Goal: Task Accomplishment & Management: Complete application form

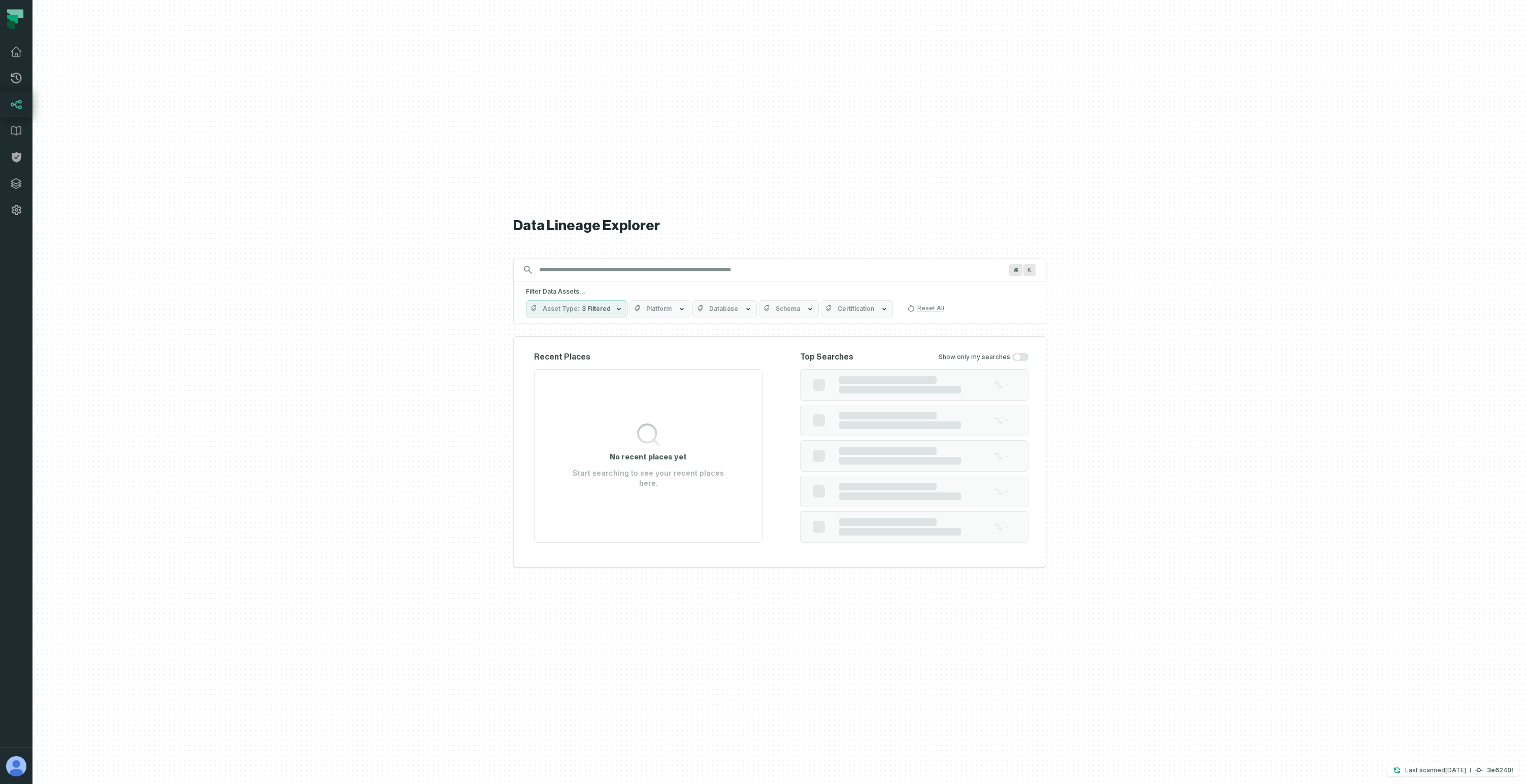
click at [461, 145] on div at bounding box center [780, 392] width 1494 height 784
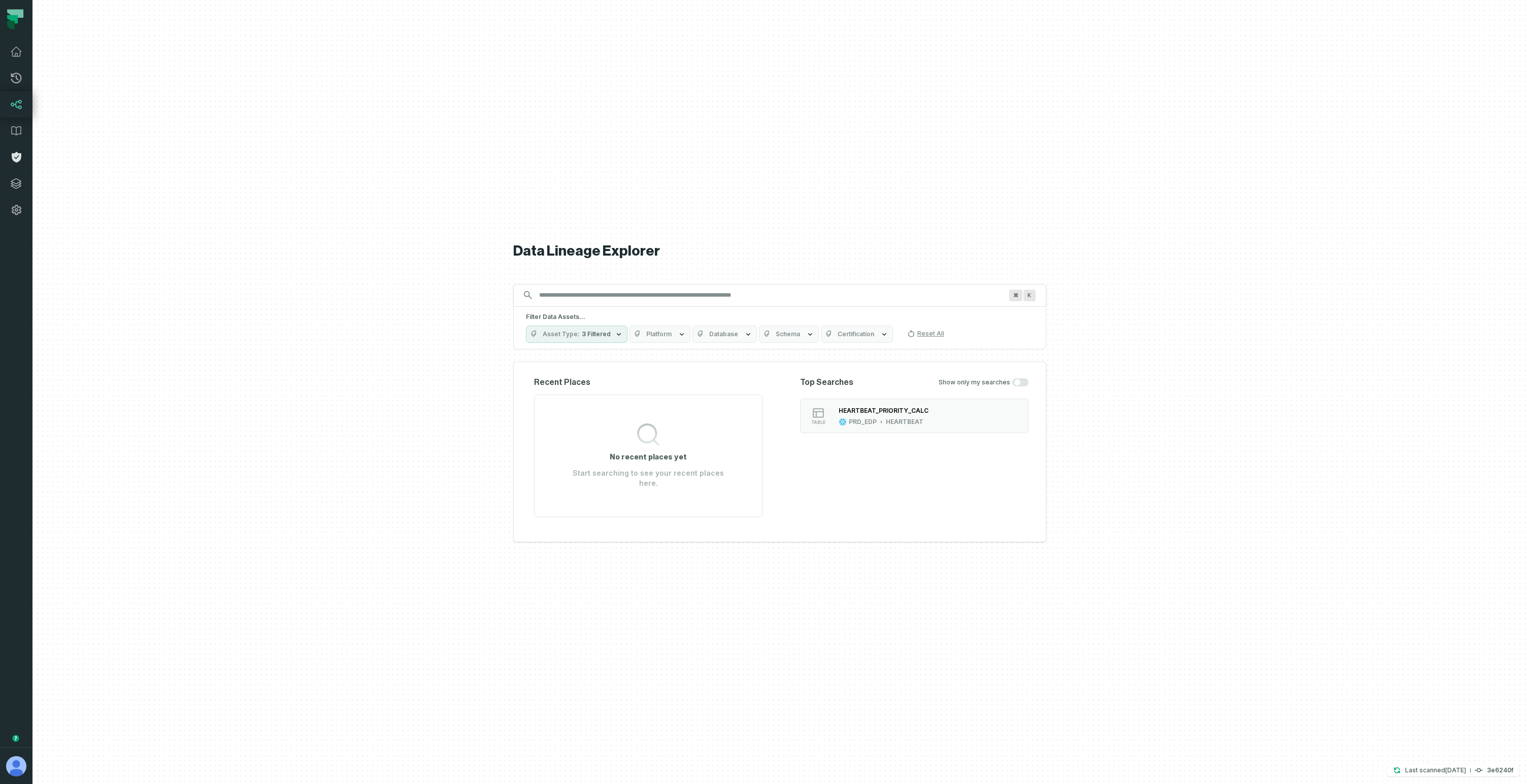
click at [19, 160] on icon at bounding box center [17, 157] width 10 height 10
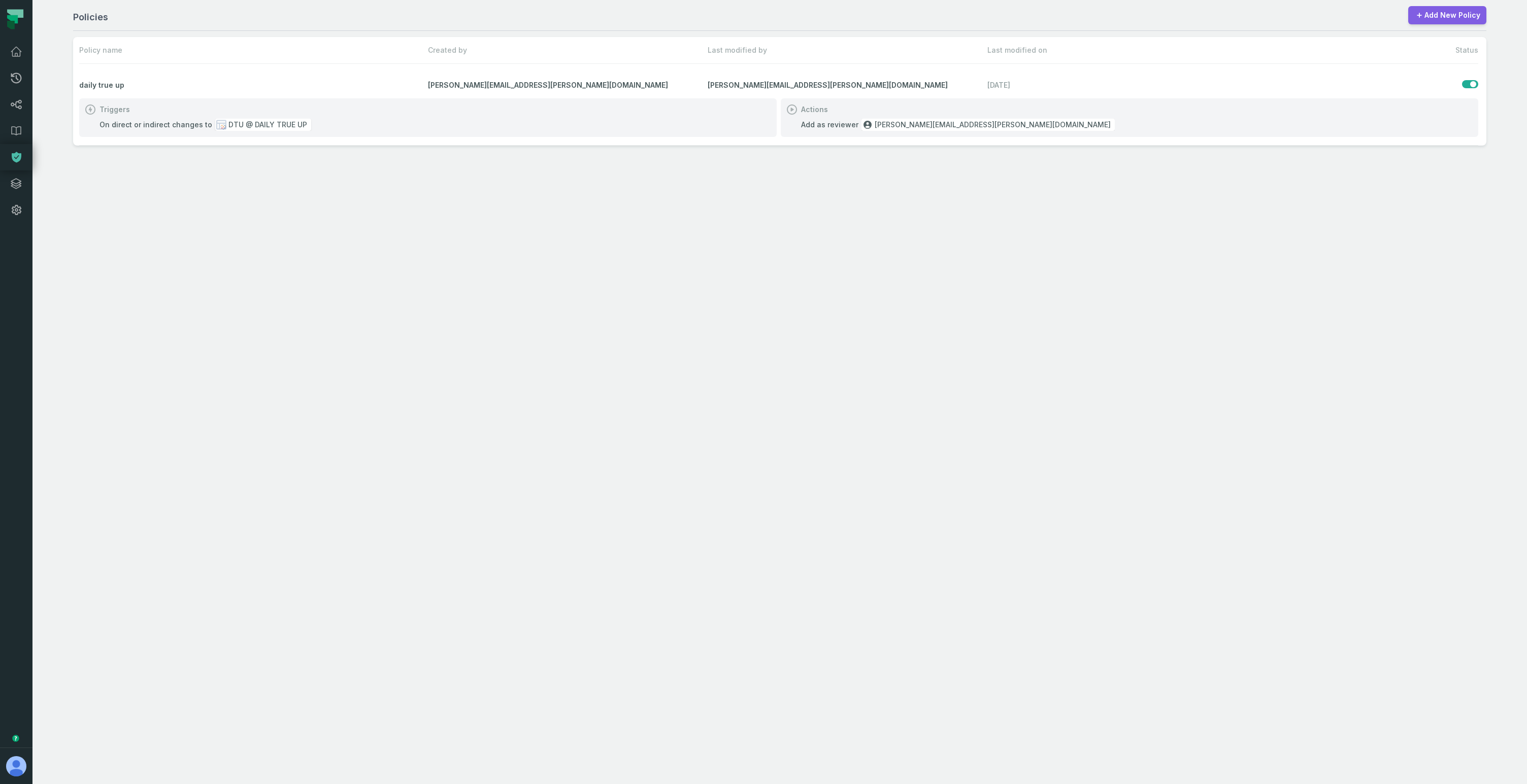
click at [1438, 18] on link "Add New Policy" at bounding box center [1447, 15] width 78 height 18
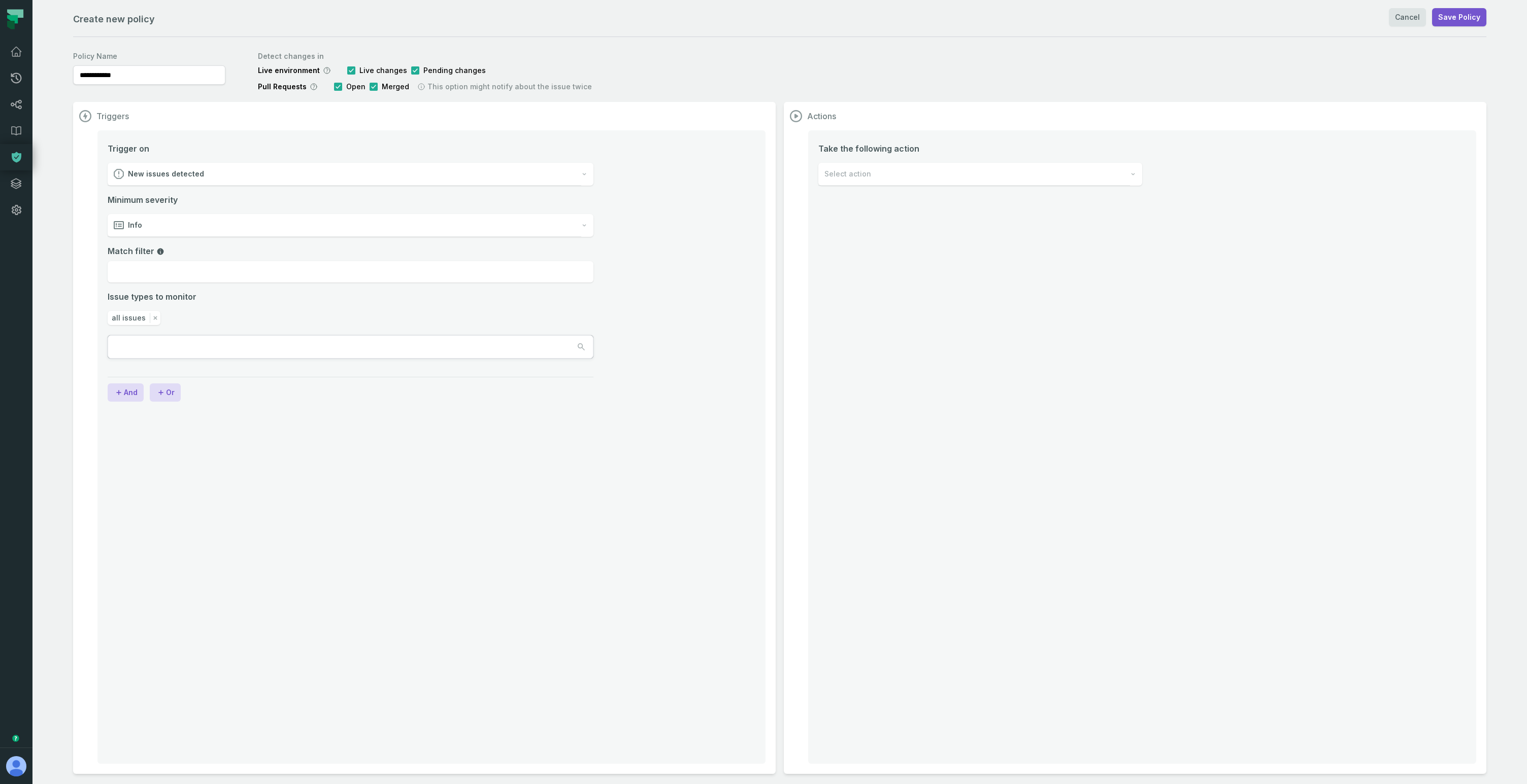
click at [423, 178] on div "New issues detected" at bounding box center [344, 174] width 474 height 23
click at [279, 296] on div "Trigger on New issues detected Minimum severity Info Match filter Issue types t…" at bounding box center [350, 251] width 486 height 217
click at [185, 170] on span "New issues detected" at bounding box center [165, 174] width 76 height 10
click at [324, 132] on div "Trigger on New issues detected Minimum severity Info Match filter Issue types t…" at bounding box center [431, 447] width 668 height 634
click at [851, 167] on div "Select action" at bounding box center [974, 174] width 311 height 23
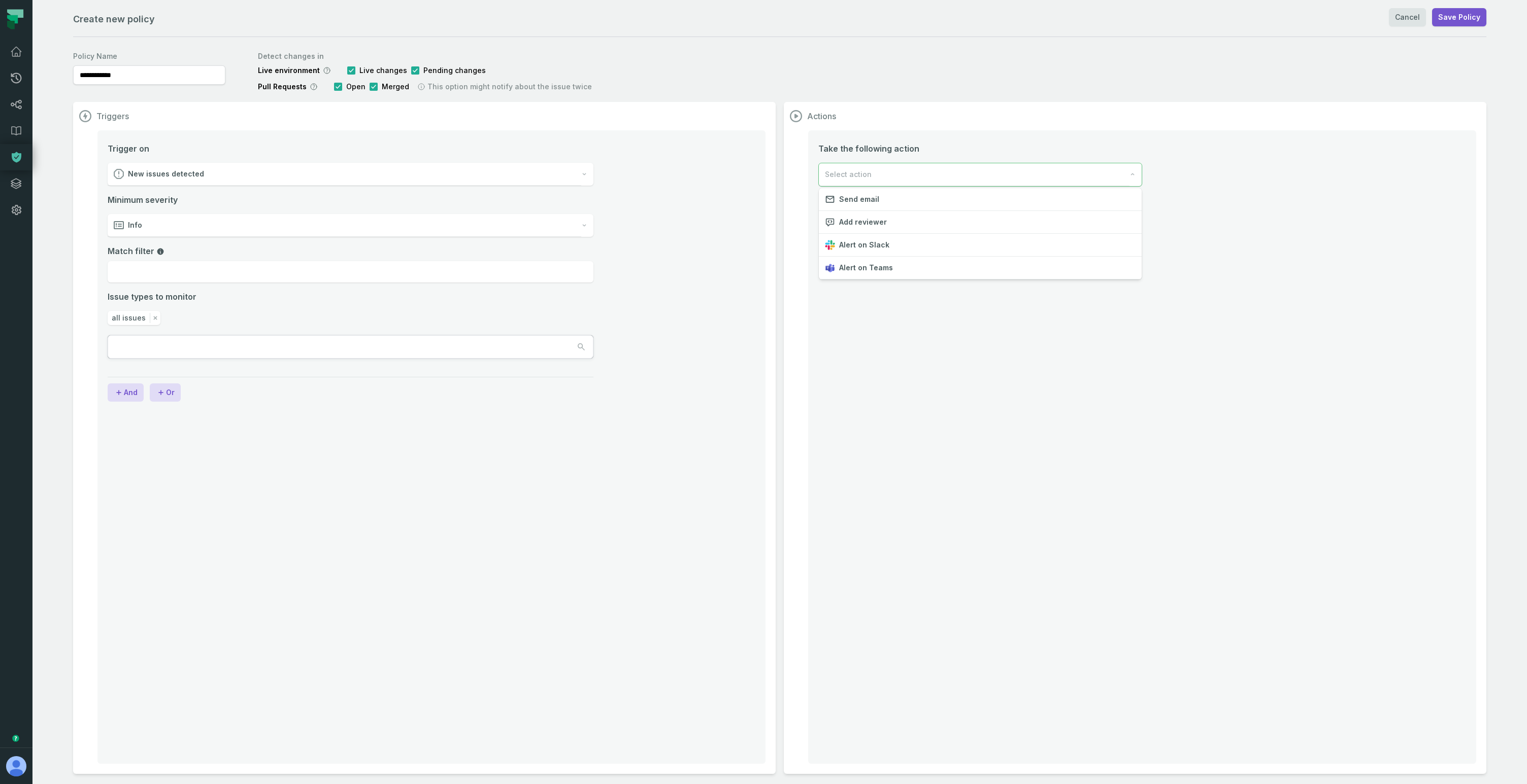
click at [391, 451] on div "Triggers Trigger on New issues detected Minimum severity Info Match filter Issu…" at bounding box center [780, 438] width 1413 height 672
